Goal: Information Seeking & Learning: Learn about a topic

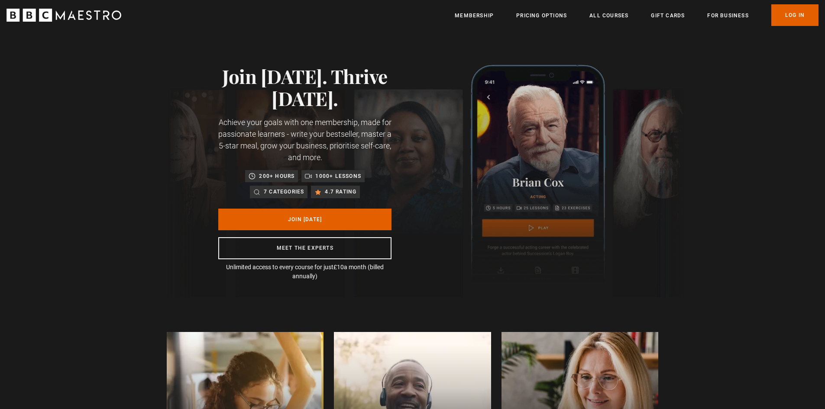
scroll to position [0, 227]
click at [621, 16] on link "All Courses" at bounding box center [608, 15] width 39 height 9
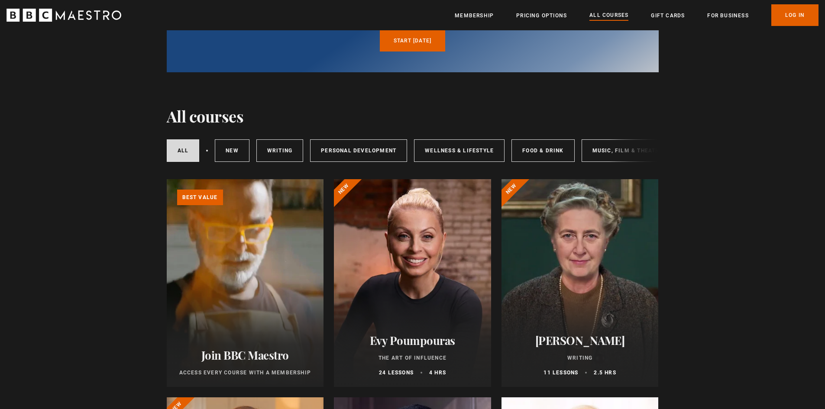
scroll to position [130, 0]
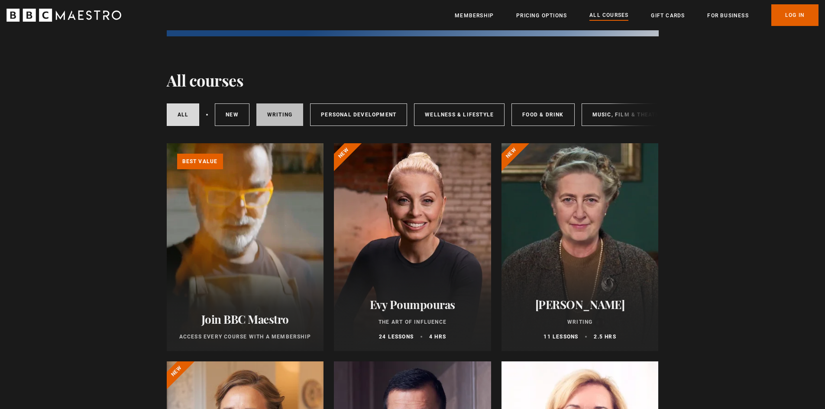
click at [288, 122] on link "Writing" at bounding box center [279, 115] width 47 height 23
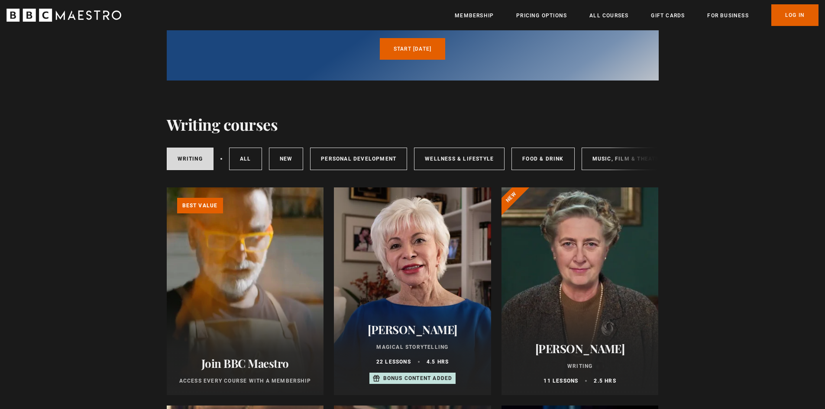
scroll to position [87, 0]
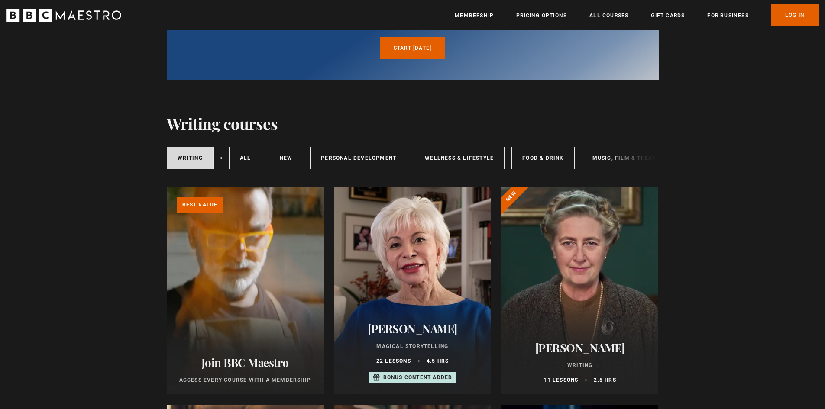
click at [167, 187] on link "Learn more about BBC Maestro" at bounding box center [167, 187] width 0 height 0
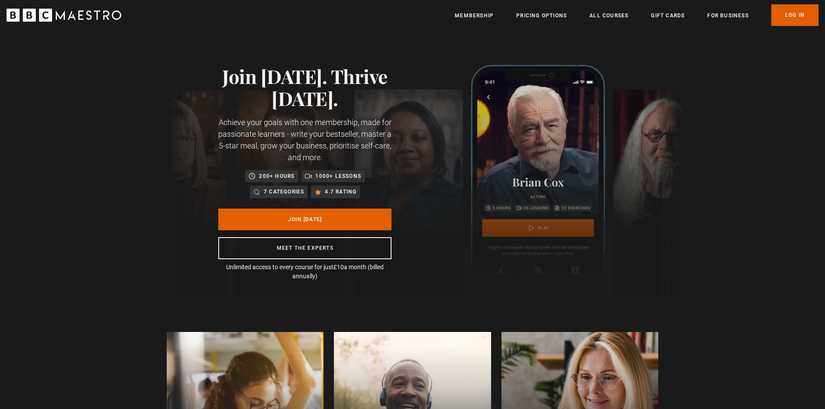
click at [338, 193] on p "4.7 rating" at bounding box center [341, 192] width 32 height 9
